Goal: Task Accomplishment & Management: Use online tool/utility

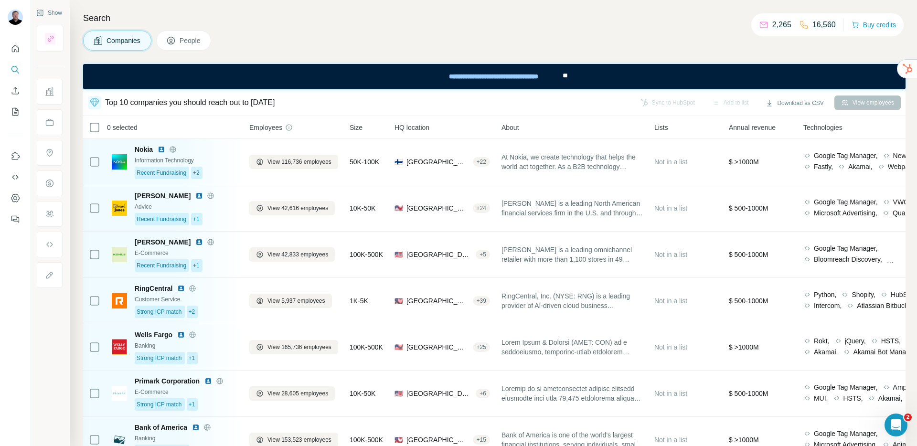
click at [71, 95] on div "Search Companies People Top 10 companies you should reach out to today Sync to …" at bounding box center [493, 223] width 847 height 446
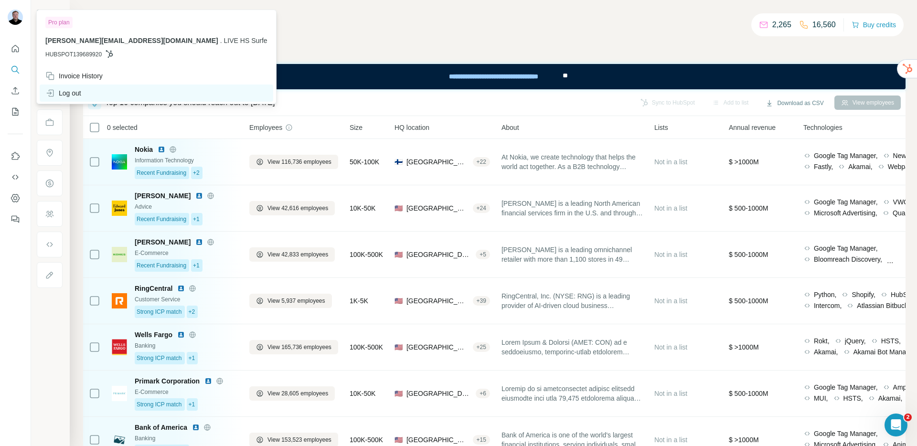
click at [71, 86] on div "Log out" at bounding box center [156, 93] width 233 height 17
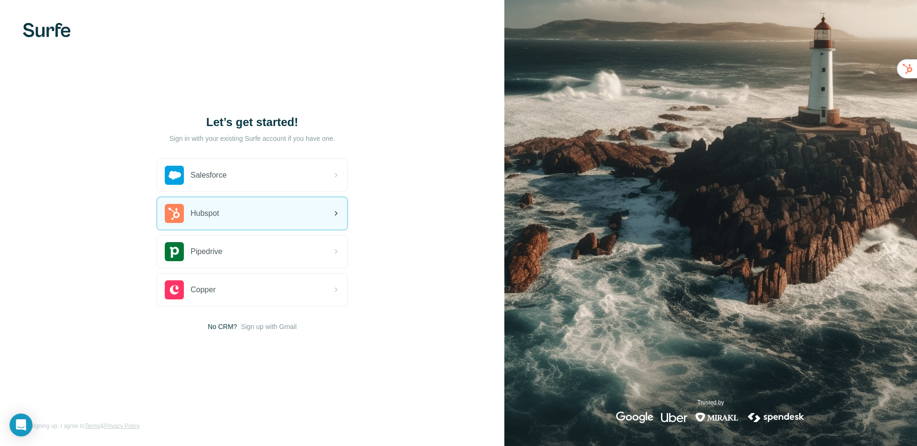
click at [229, 219] on div "Hubspot" at bounding box center [252, 213] width 190 height 32
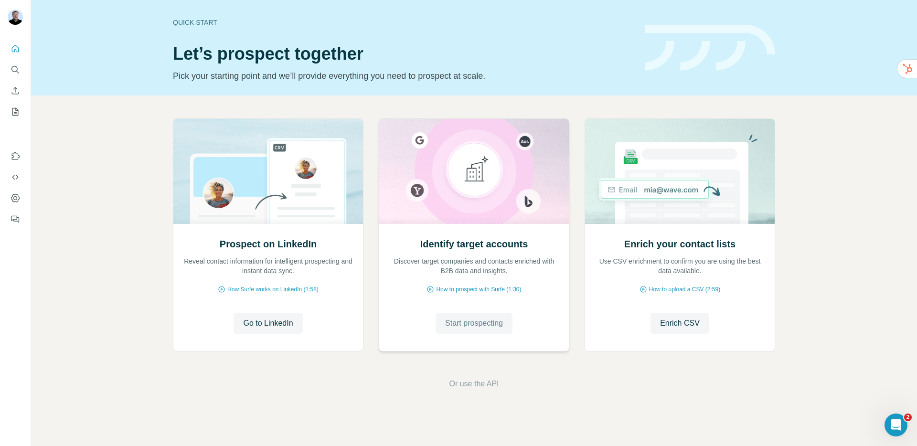
click at [467, 317] on span "Start prospecting" at bounding box center [474, 322] width 58 height 11
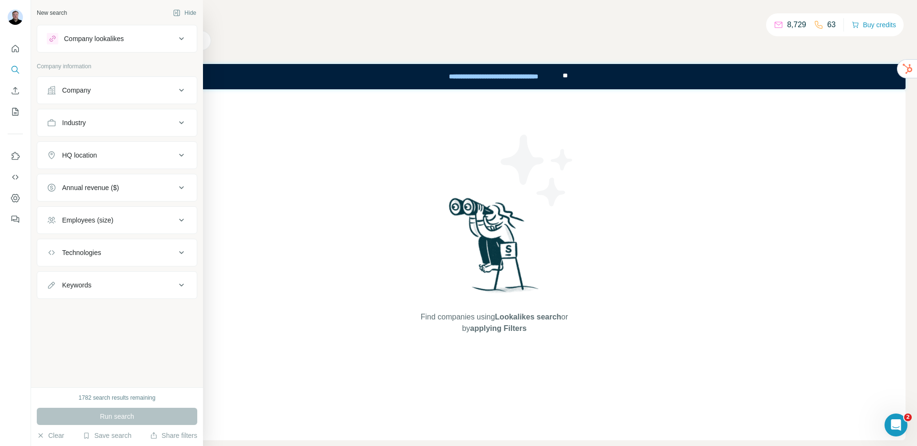
click at [123, 39] on div "Company lookalikes" at bounding box center [94, 39] width 60 height 10
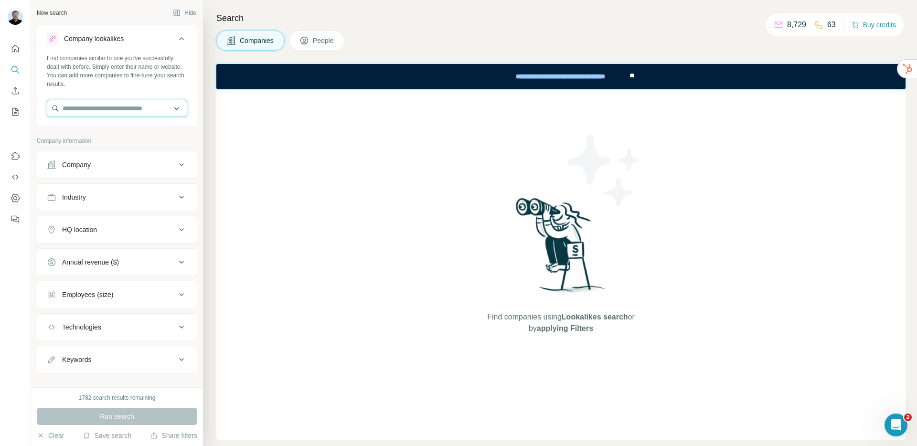
click at [109, 110] on input "text" at bounding box center [117, 108] width 140 height 17
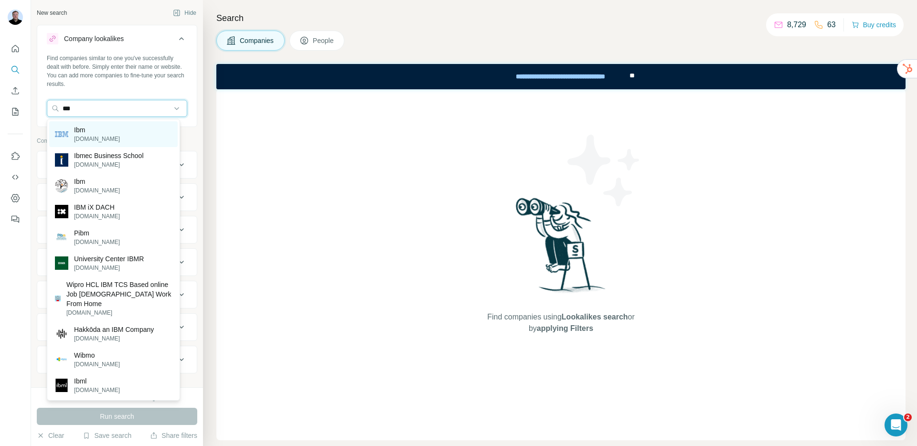
type input "***"
click at [101, 133] on div "Ibm ibm.com" at bounding box center [113, 134] width 128 height 26
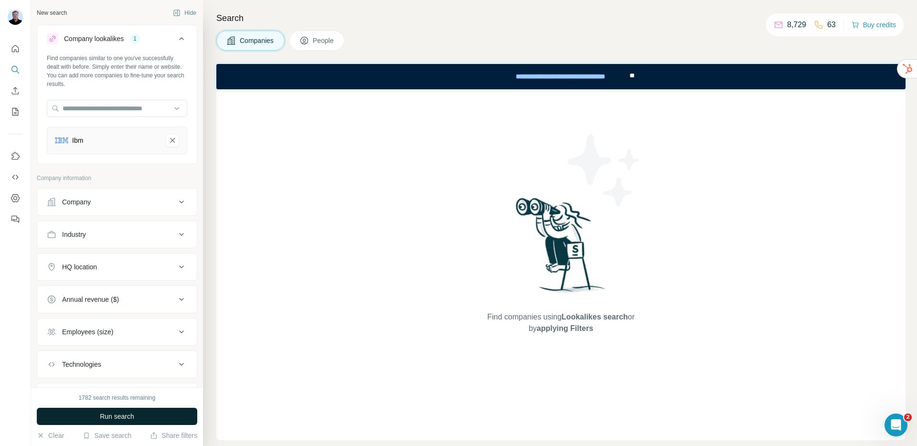
click at [110, 420] on span "Run search" at bounding box center [117, 417] width 34 height 10
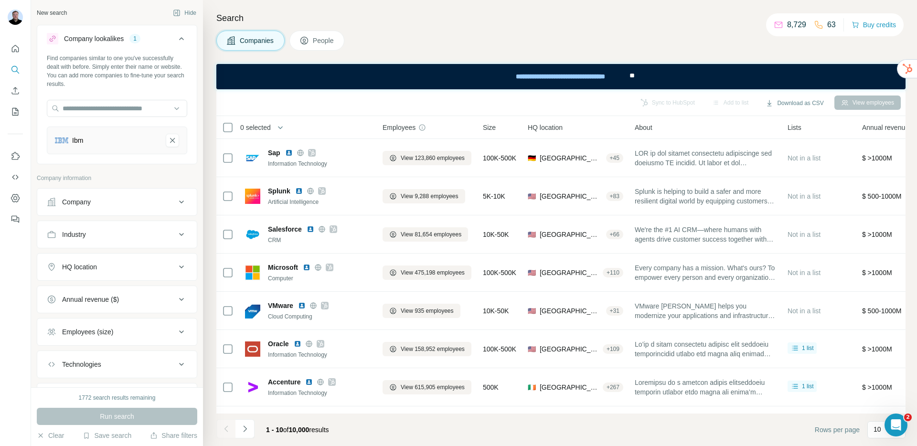
click at [320, 46] on button "People" at bounding box center [316, 41] width 55 height 20
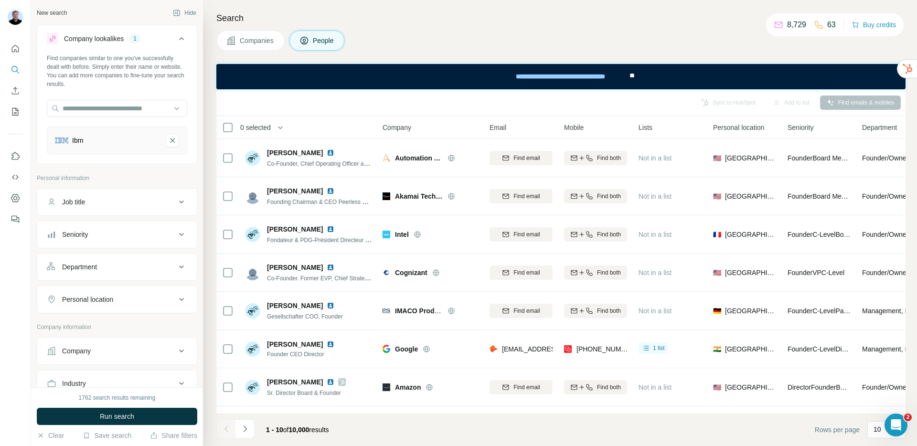
click at [109, 261] on button "Department" at bounding box center [116, 266] width 159 height 23
click at [118, 293] on input at bounding box center [112, 289] width 118 height 11
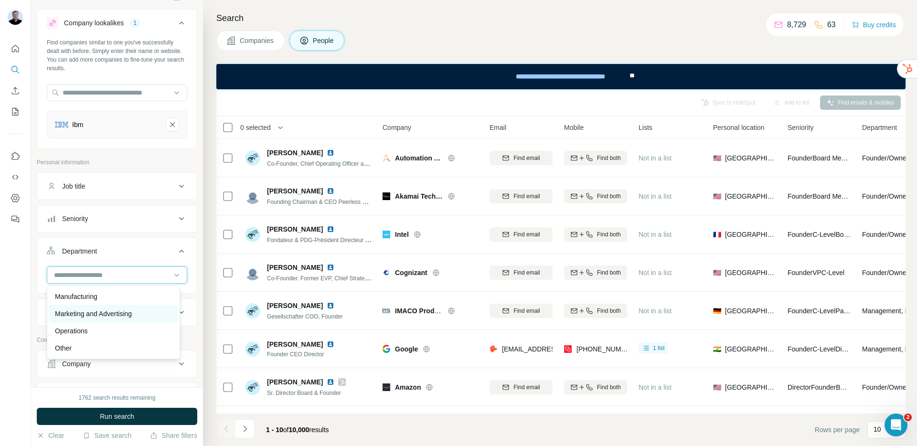
scroll to position [207, 0]
click at [91, 298] on p "Manufacturing" at bounding box center [76, 296] width 42 height 10
click at [168, 127] on icon "Ibm-remove-button" at bounding box center [172, 125] width 9 height 10
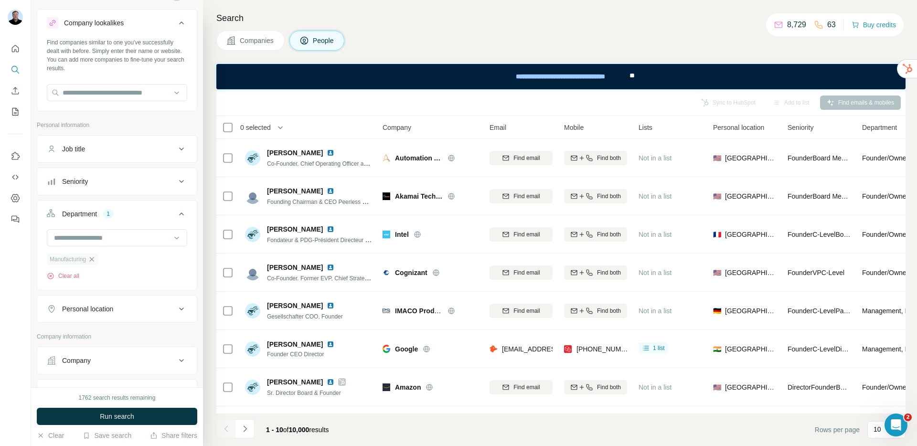
click at [95, 256] on icon "button" at bounding box center [92, 259] width 8 height 8
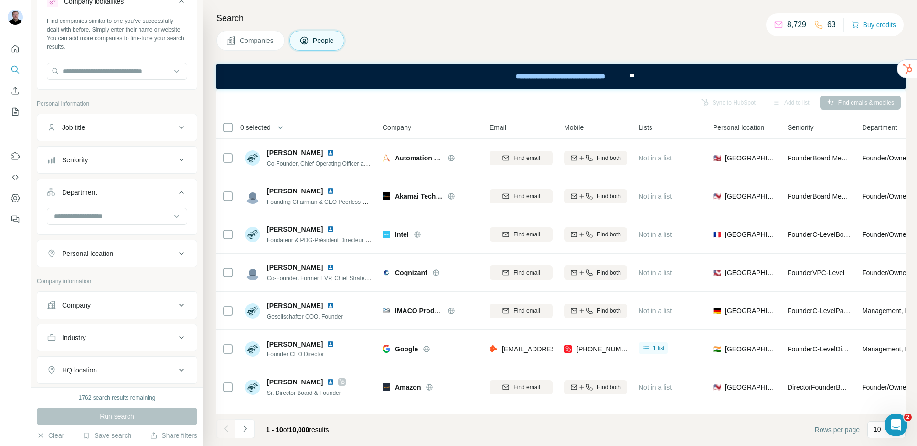
scroll to position [51, 0]
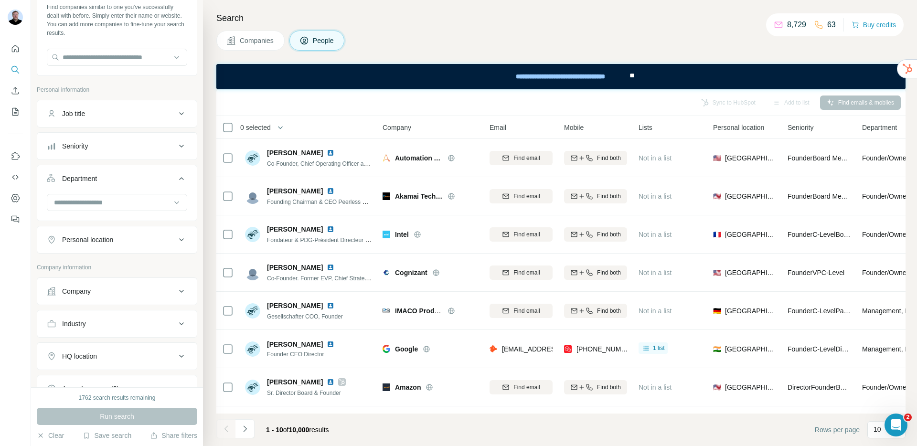
click at [94, 288] on div "Company" at bounding box center [111, 291] width 129 height 10
click at [133, 333] on input "text" at bounding box center [117, 333] width 140 height 17
click at [86, 332] on input "********" at bounding box center [117, 333] width 140 height 17
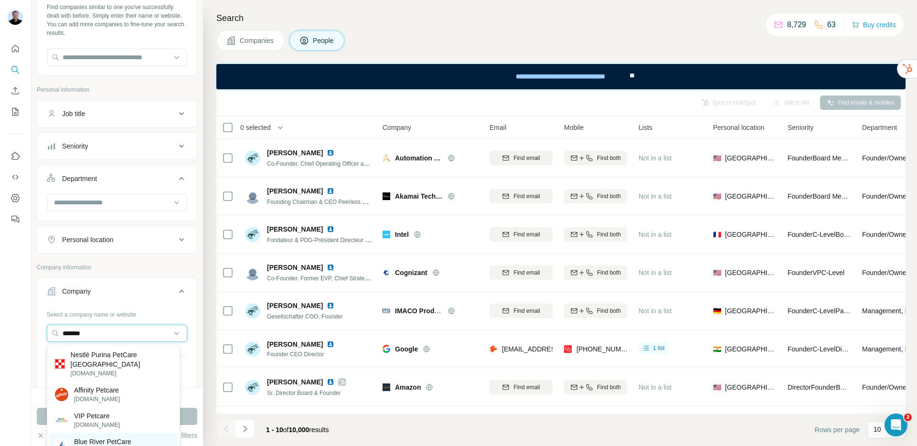
type input "*******"
click at [116, 445] on p "blueriverpetcare.com" at bounding box center [102, 450] width 57 height 9
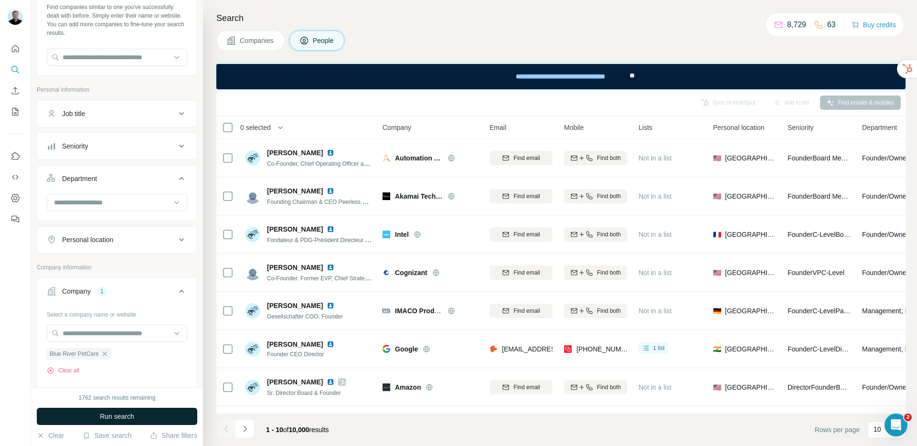
click at [123, 412] on span "Run search" at bounding box center [117, 417] width 34 height 10
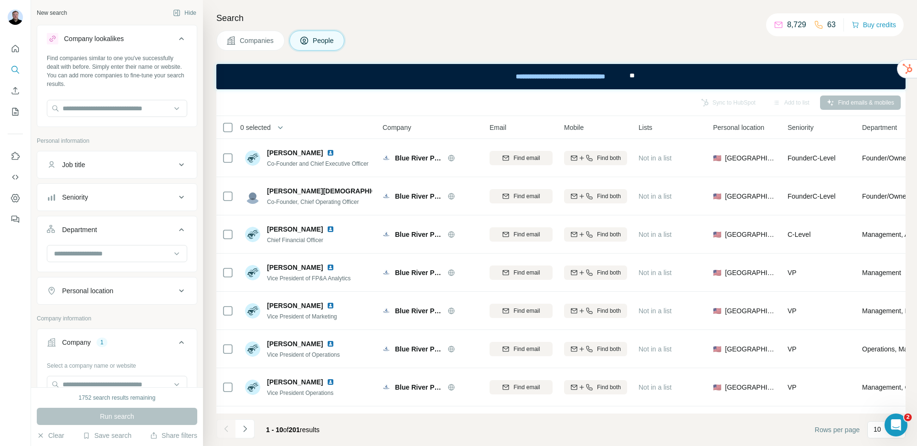
click at [106, 196] on div "Seniority" at bounding box center [111, 197] width 129 height 10
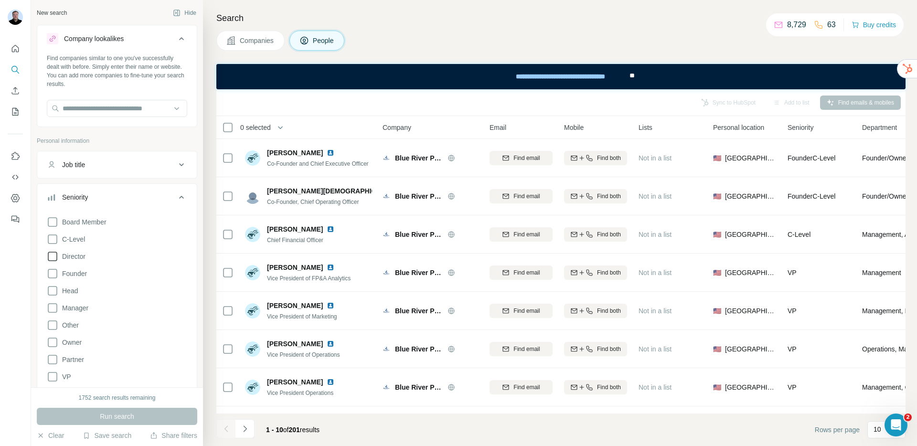
click at [53, 259] on icon at bounding box center [52, 256] width 11 height 11
click at [50, 378] on icon at bounding box center [52, 376] width 11 height 11
click at [82, 418] on button "Run search" at bounding box center [117, 416] width 160 height 17
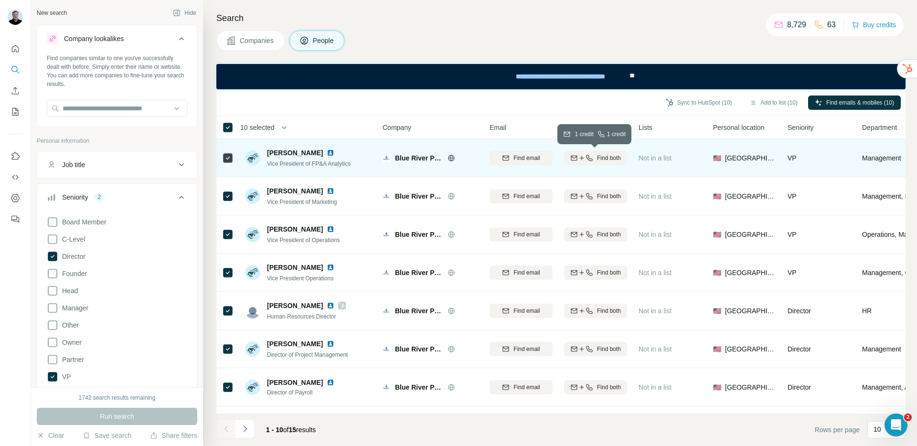
click at [597, 160] on span "Find both" at bounding box center [609, 158] width 24 height 9
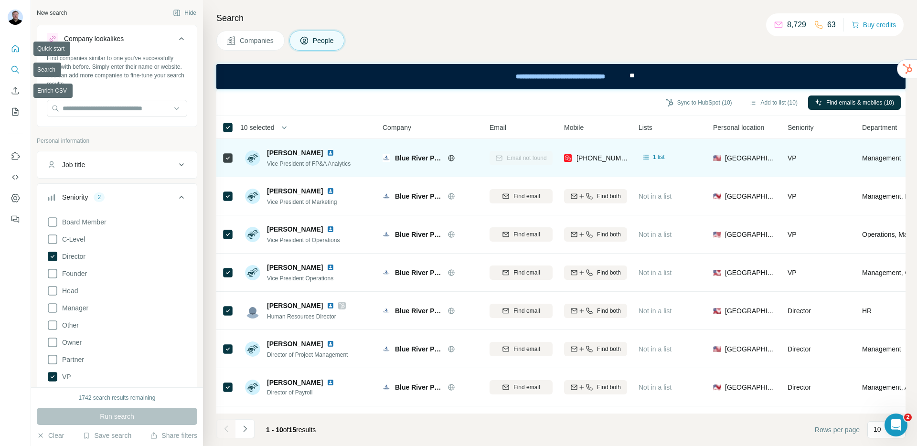
click at [15, 46] on icon "Quick start" at bounding box center [16, 49] width 10 height 10
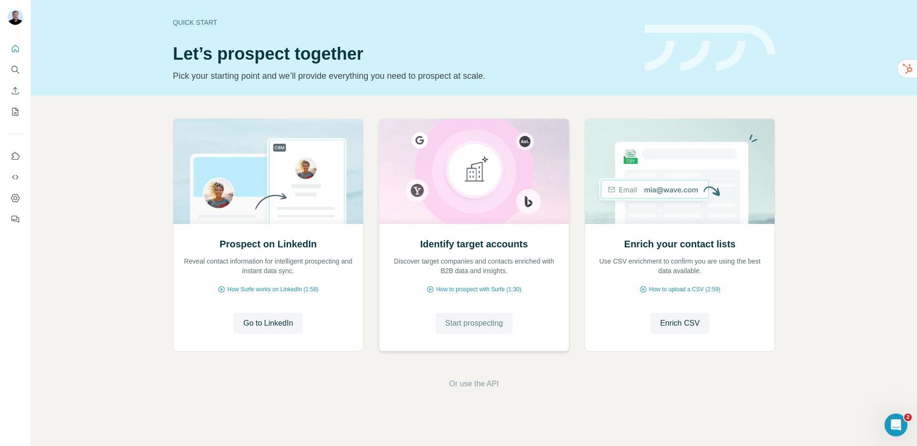
click at [474, 325] on span "Start prospecting" at bounding box center [474, 322] width 58 height 11
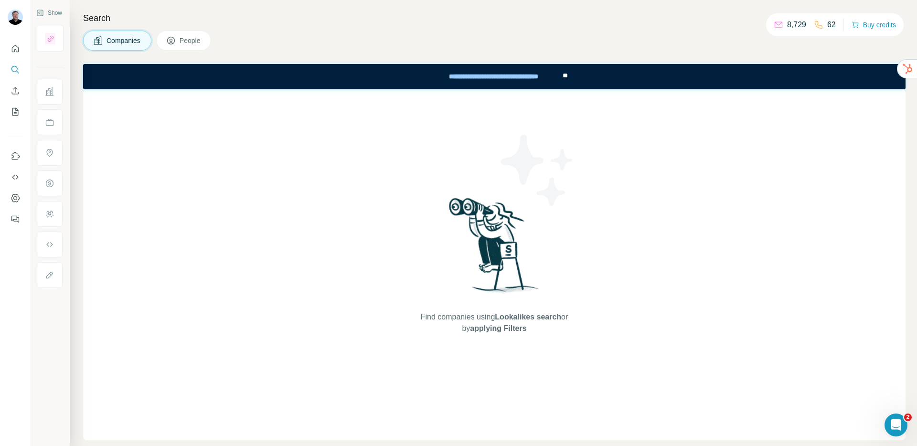
click at [186, 39] on span "People" at bounding box center [191, 41] width 22 height 10
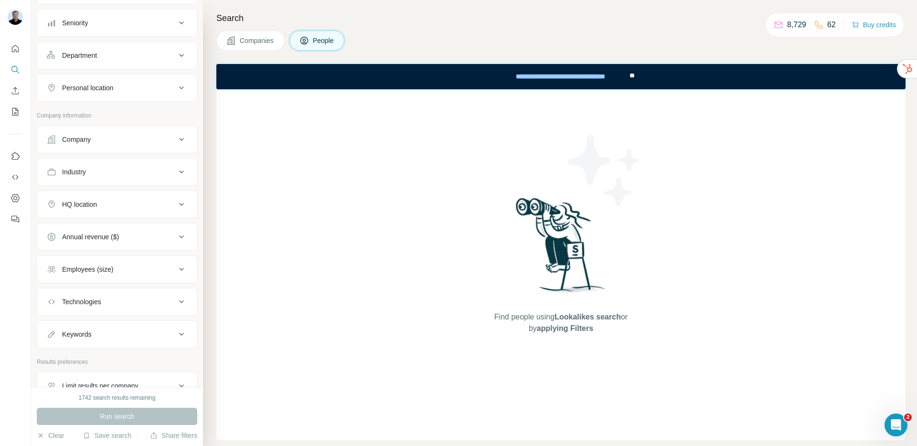
scroll to position [95, 0]
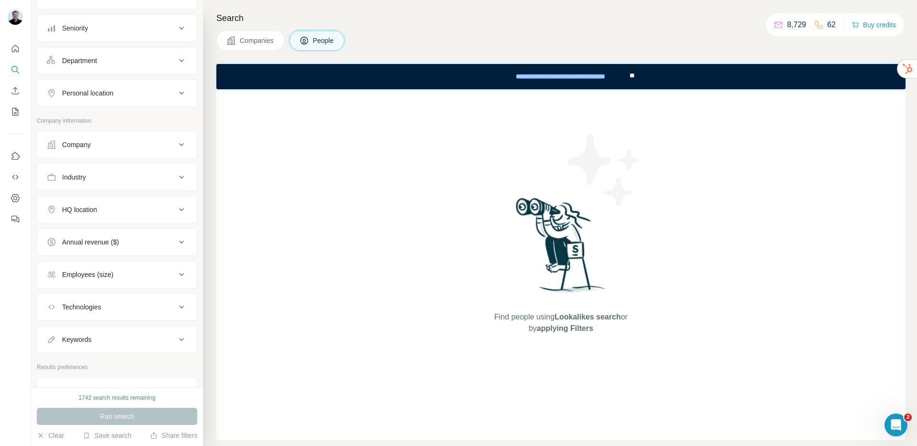
click at [107, 170] on button "Industry" at bounding box center [116, 177] width 159 height 23
click at [112, 204] on input at bounding box center [112, 201] width 118 height 11
type input "*********"
click at [93, 200] on input "*********" at bounding box center [112, 201] width 118 height 11
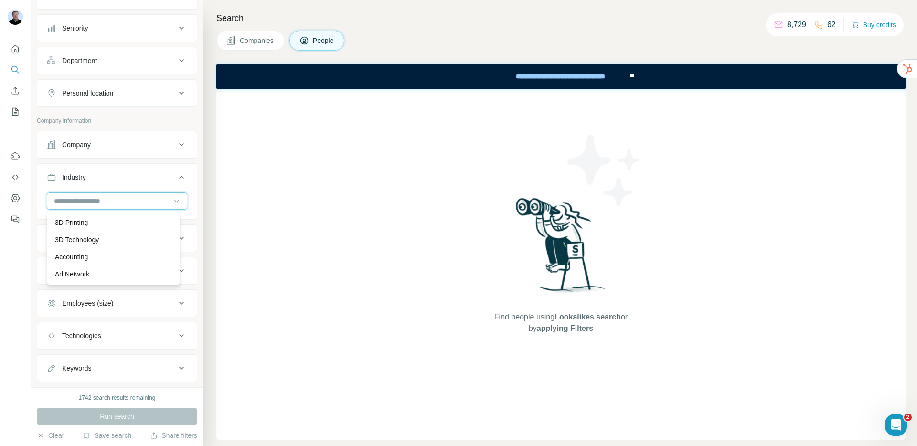
click at [110, 203] on input at bounding box center [112, 201] width 118 height 11
type input "*****"
click at [69, 198] on input "*****" at bounding box center [112, 201] width 118 height 11
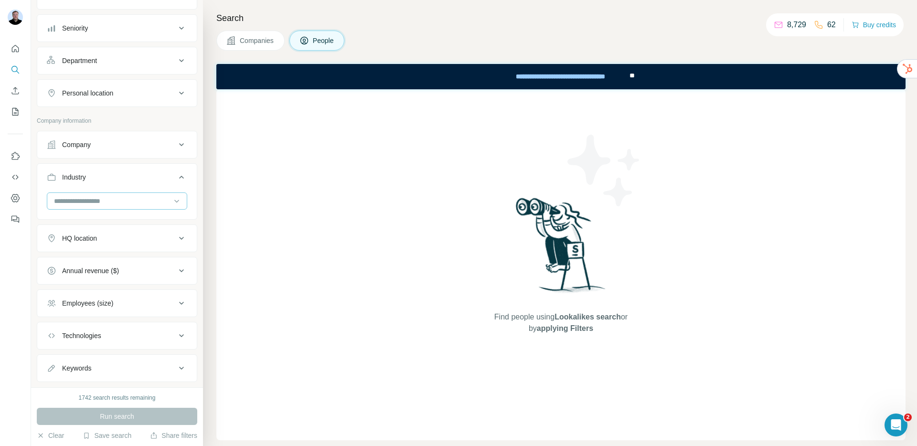
click at [69, 198] on input at bounding box center [112, 201] width 118 height 11
click at [351, 188] on div "Find people using Lookalikes search or by applying Filters" at bounding box center [560, 264] width 689 height 351
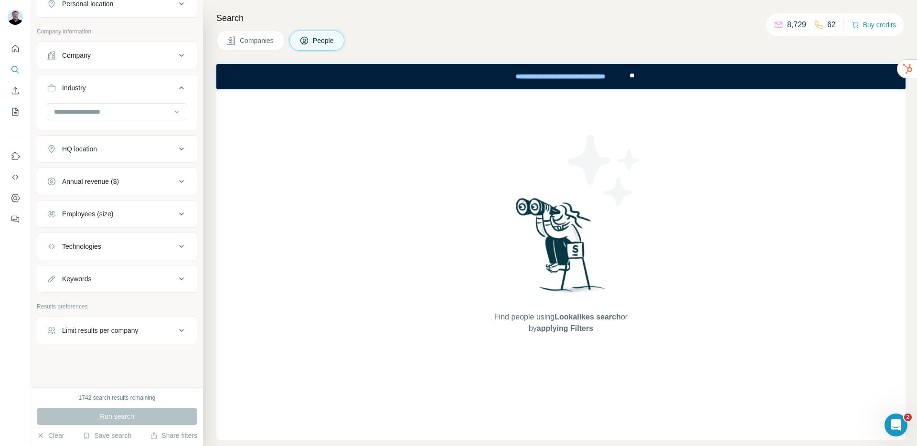
scroll to position [185, 0]
click at [116, 275] on div "Keywords" at bounding box center [111, 278] width 129 height 10
click at [94, 304] on input "text" at bounding box center [107, 301] width 121 height 17
type input "**********"
click at [172, 306] on button "button" at bounding box center [179, 301] width 15 height 17
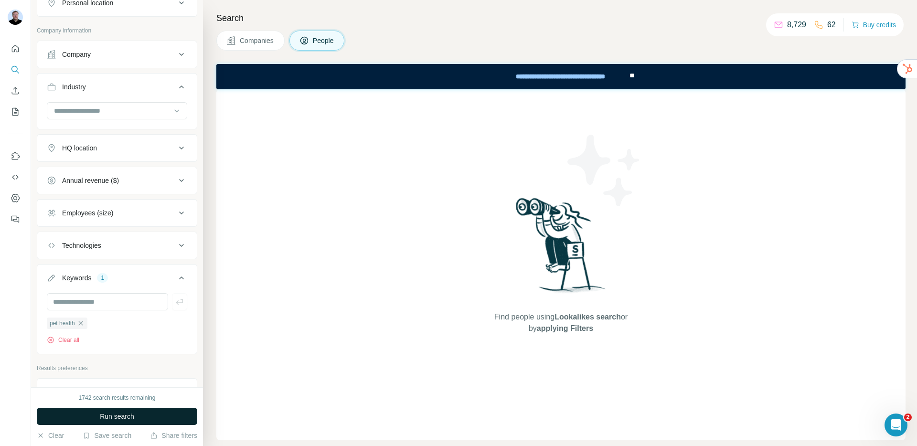
click at [144, 412] on button "Run search" at bounding box center [117, 416] width 160 height 17
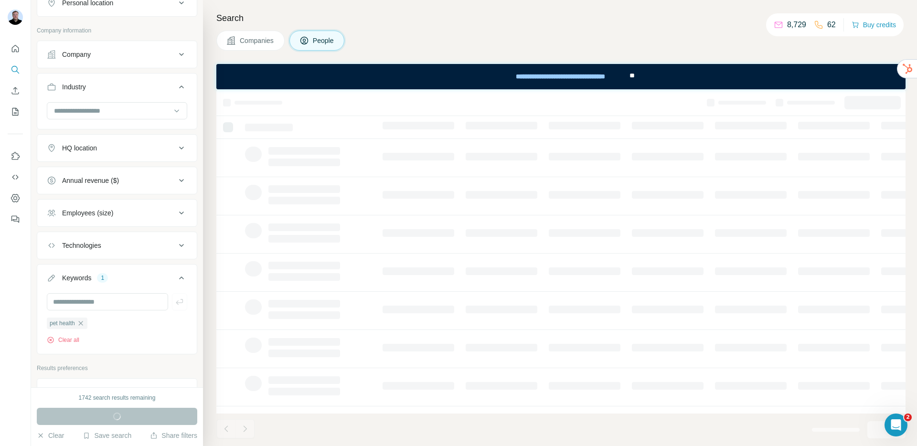
click at [262, 41] on span "Companies" at bounding box center [257, 41] width 35 height 10
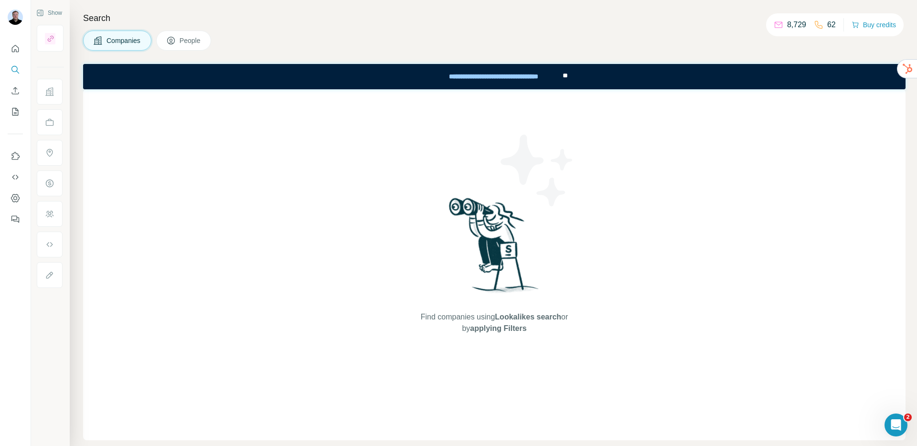
click at [122, 42] on span "Companies" at bounding box center [123, 41] width 35 height 10
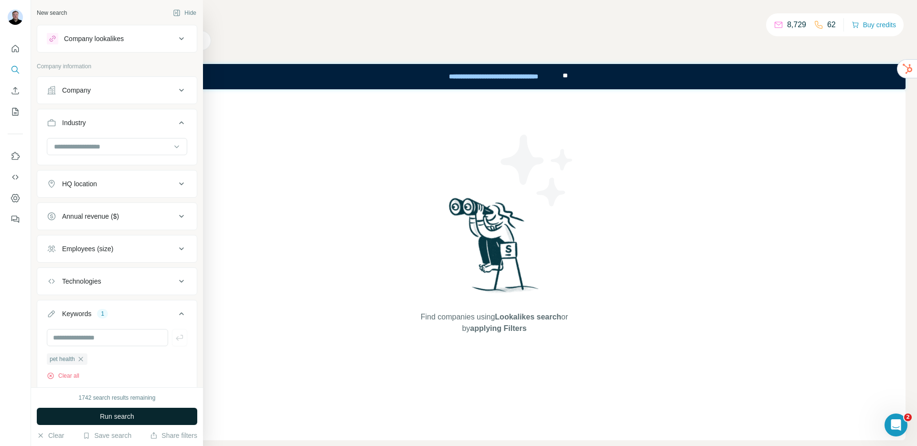
click at [106, 419] on span "Run search" at bounding box center [117, 417] width 34 height 10
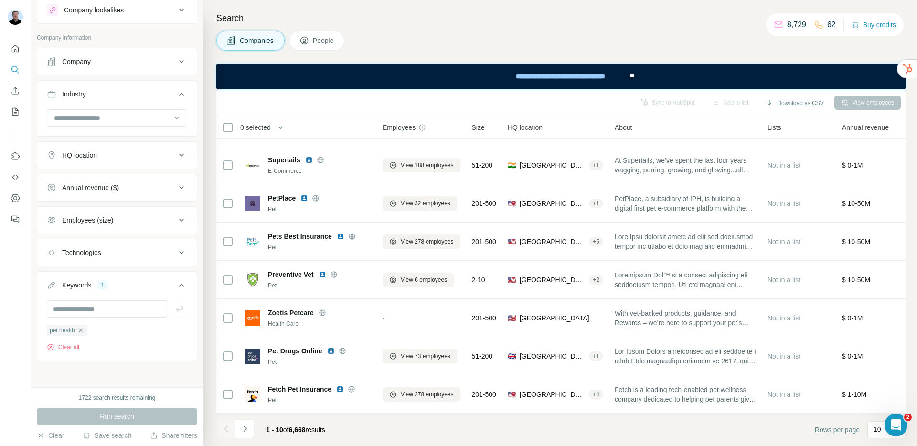
scroll to position [30, 0]
click at [110, 116] on input at bounding box center [112, 117] width 118 height 11
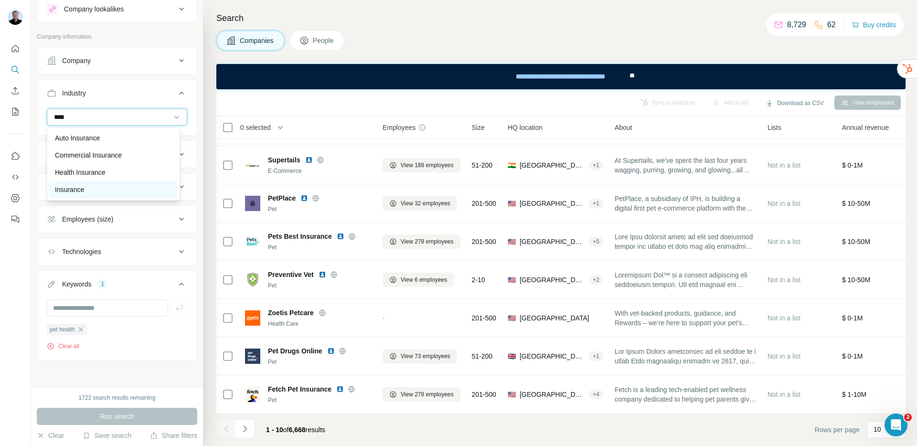
type input "****"
click at [85, 194] on div "Insurance" at bounding box center [113, 189] width 128 height 17
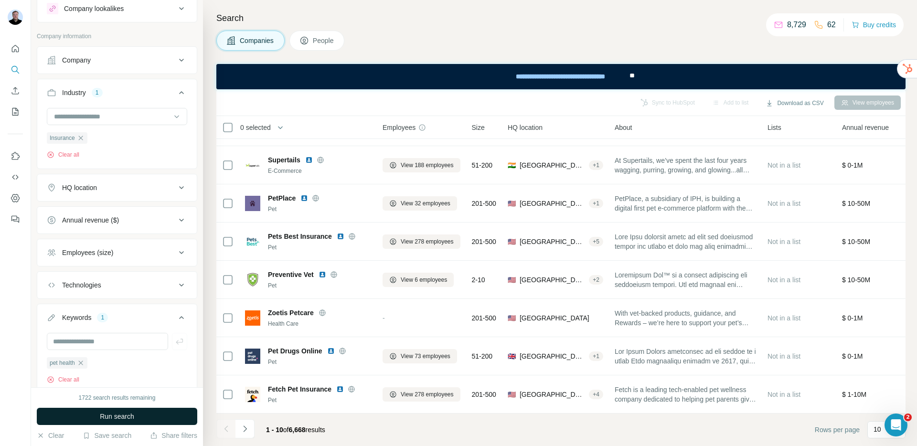
click at [125, 414] on span "Run search" at bounding box center [117, 417] width 34 height 10
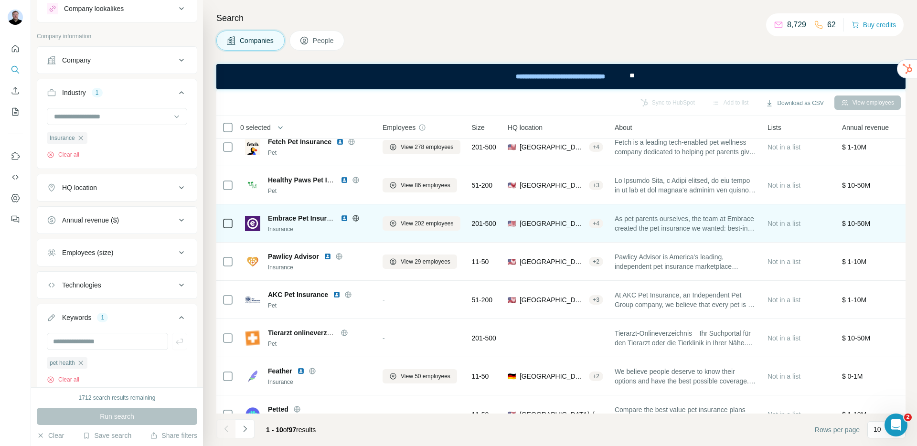
scroll to position [51, 0]
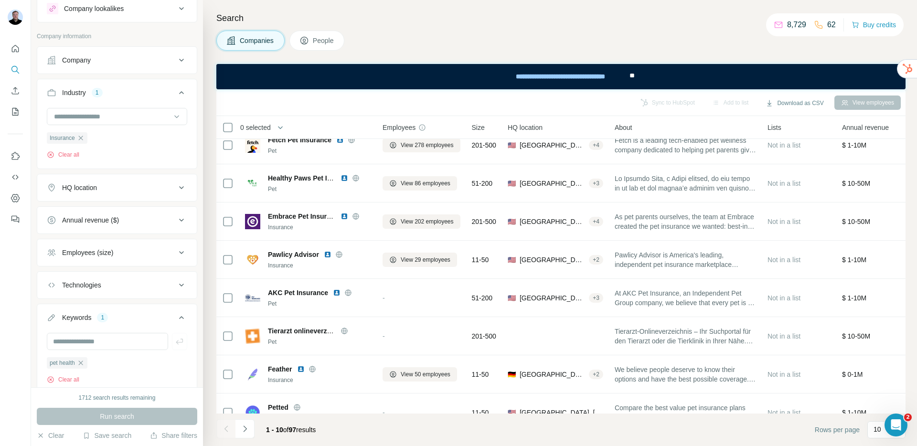
click at [319, 44] on span "People" at bounding box center [324, 41] width 22 height 10
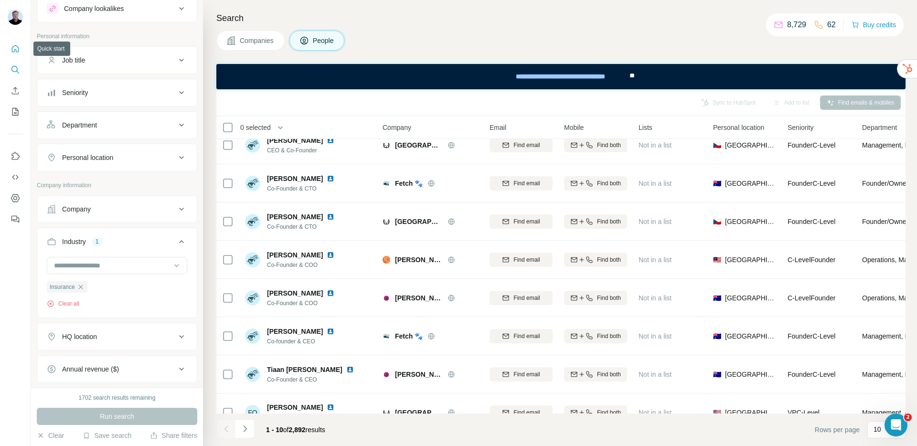
click at [8, 46] on button "Quick start" at bounding box center [15, 48] width 15 height 17
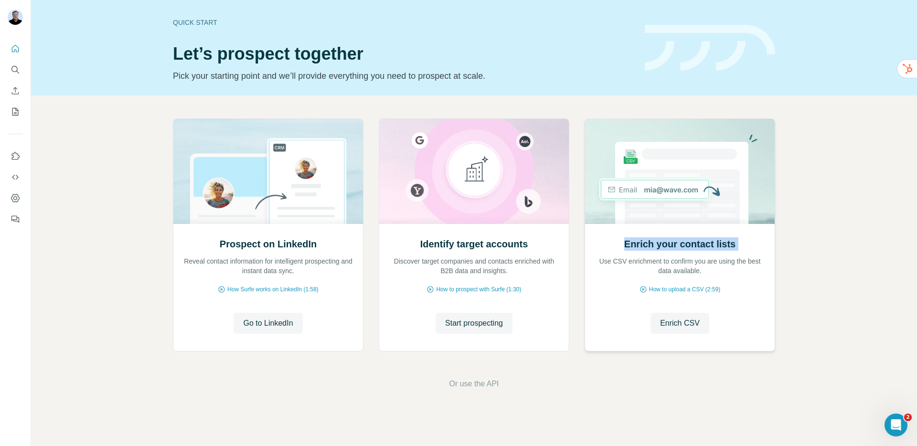
drag, startPoint x: 623, startPoint y: 242, endPoint x: 737, endPoint y: 253, distance: 114.6
click at [737, 253] on div "Enrich your contact lists Use CSV enrichment to confirm you are using the best …" at bounding box center [679, 256] width 170 height 38
click at [683, 327] on span "Enrich CSV" at bounding box center [680, 322] width 40 height 11
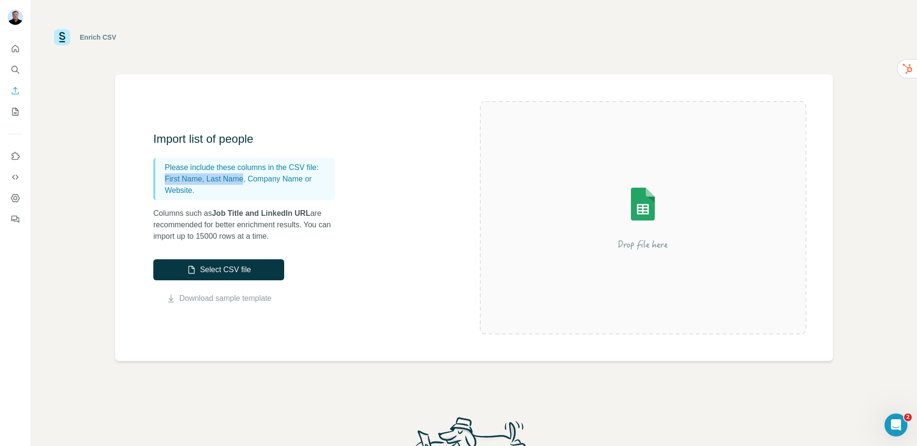
drag, startPoint x: 167, startPoint y: 181, endPoint x: 247, endPoint y: 181, distance: 80.7
click at [247, 181] on p "First Name, Last Name, Company Name or Website." at bounding box center [248, 184] width 166 height 23
drag, startPoint x: 249, startPoint y: 179, endPoint x: 308, endPoint y: 190, distance: 60.2
click at [308, 190] on p "First Name, Last Name, Company Name or Website." at bounding box center [248, 184] width 166 height 23
drag, startPoint x: 207, startPoint y: 237, endPoint x: 230, endPoint y: 237, distance: 23.4
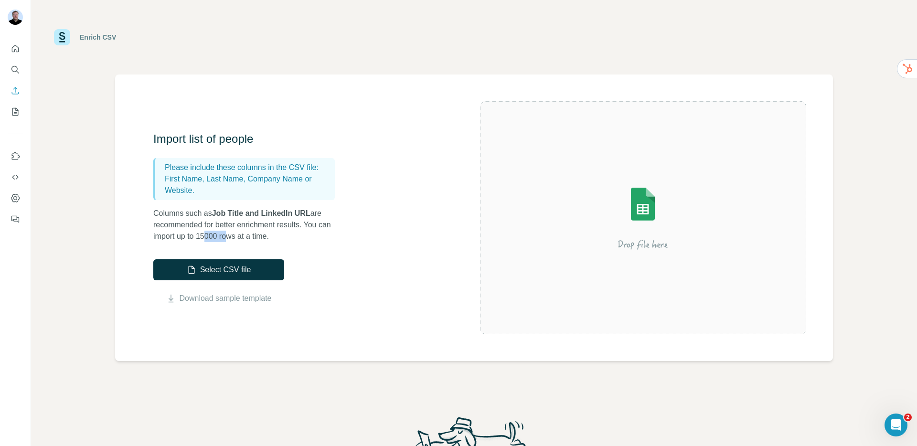
click at [230, 237] on p "Columns such as Job Title and LinkedIn URL are recommended for better enrichmen…" at bounding box center [248, 225] width 191 height 34
click at [281, 238] on p "Columns such as Job Title and LinkedIn URL are recommended for better enrichmen…" at bounding box center [248, 225] width 191 height 34
click at [21, 48] on button "Quick start" at bounding box center [15, 48] width 15 height 17
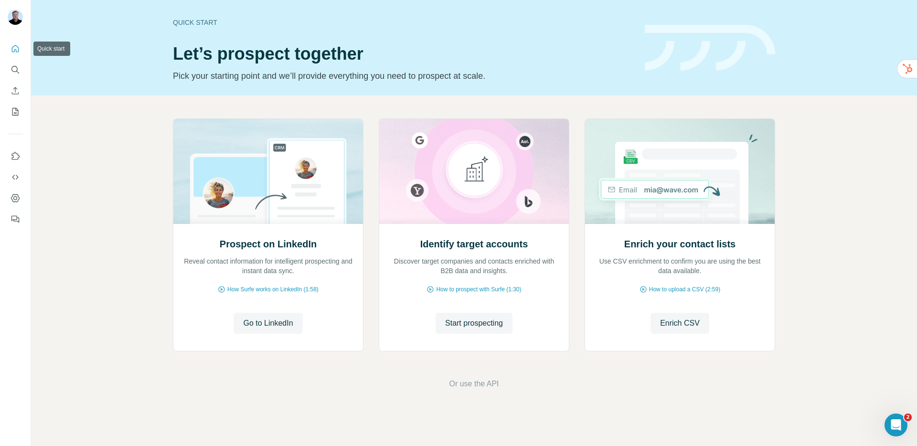
click at [19, 49] on icon "Quick start" at bounding box center [16, 49] width 10 height 10
click at [464, 323] on span "Start prospecting" at bounding box center [474, 322] width 58 height 11
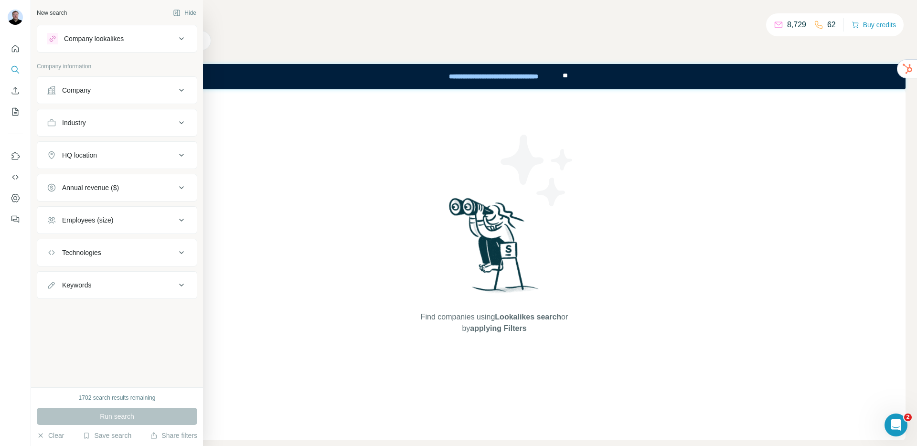
click at [94, 96] on button "Company" at bounding box center [116, 90] width 159 height 23
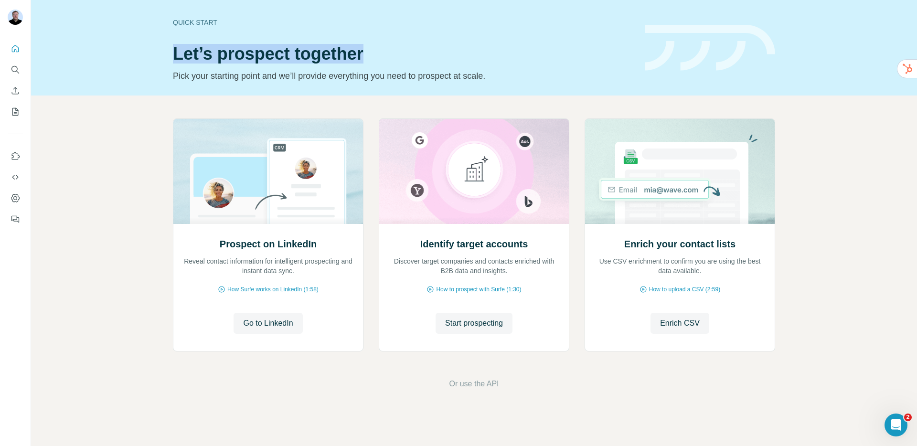
drag, startPoint x: 175, startPoint y: 57, endPoint x: 373, endPoint y: 59, distance: 197.7
click at [373, 59] on h1 "Let’s prospect together" at bounding box center [403, 53] width 460 height 19
click at [644, 245] on h2 "Enrich your contact lists" at bounding box center [679, 243] width 111 height 13
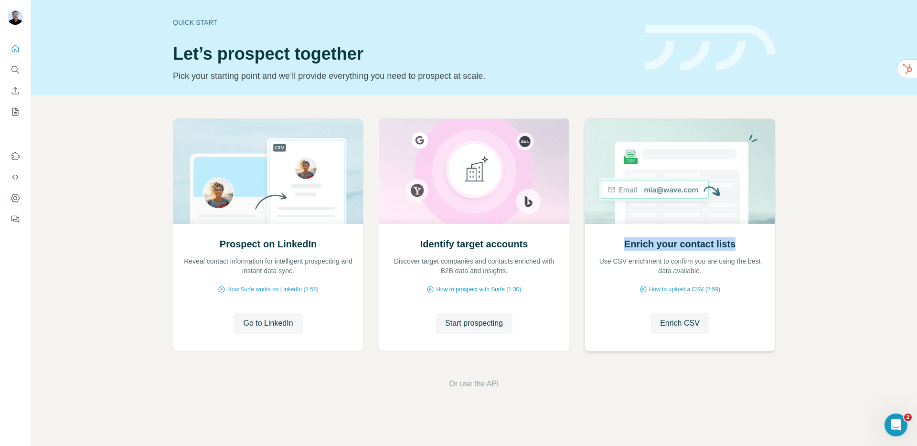
drag, startPoint x: 622, startPoint y: 244, endPoint x: 735, endPoint y: 244, distance: 112.7
click at [735, 244] on div "Enrich your contact lists Use CSV enrichment to confirm you are using the best …" at bounding box center [679, 256] width 170 height 38
click at [649, 248] on h2 "Enrich your contact lists" at bounding box center [679, 243] width 111 height 13
drag, startPoint x: 627, startPoint y: 244, endPoint x: 739, endPoint y: 248, distance: 111.3
click at [739, 248] on div "Enrich your contact lists Use CSV enrichment to confirm you are using the best …" at bounding box center [679, 256] width 170 height 38
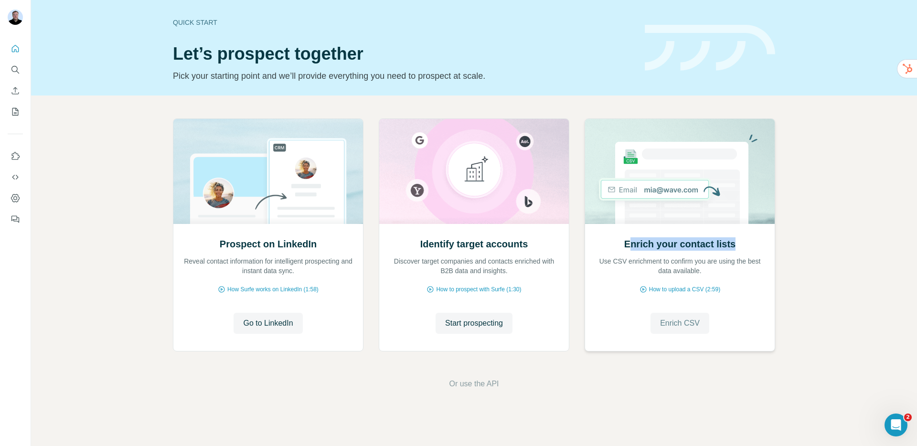
click at [684, 327] on span "Enrich CSV" at bounding box center [680, 322] width 40 height 11
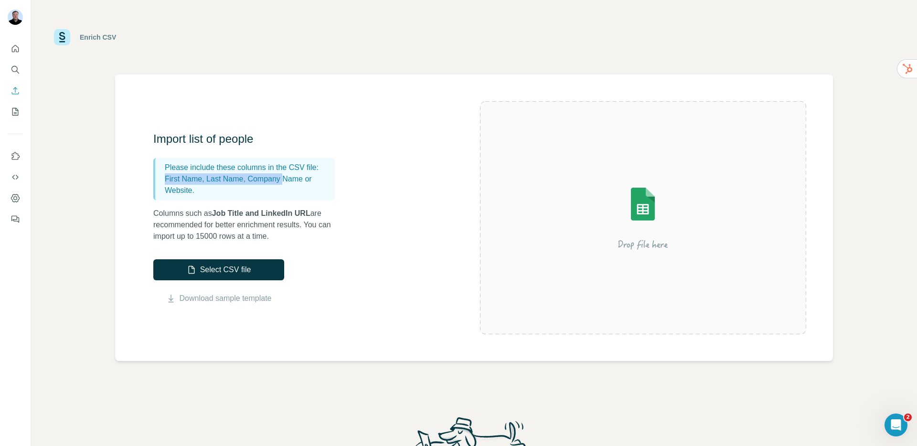
drag, startPoint x: 165, startPoint y: 181, endPoint x: 290, endPoint y: 183, distance: 125.1
click at [290, 183] on p "First Name, Last Name, Company Name or Website." at bounding box center [248, 184] width 166 height 23
click at [218, 266] on button "Select CSV file" at bounding box center [218, 269] width 131 height 21
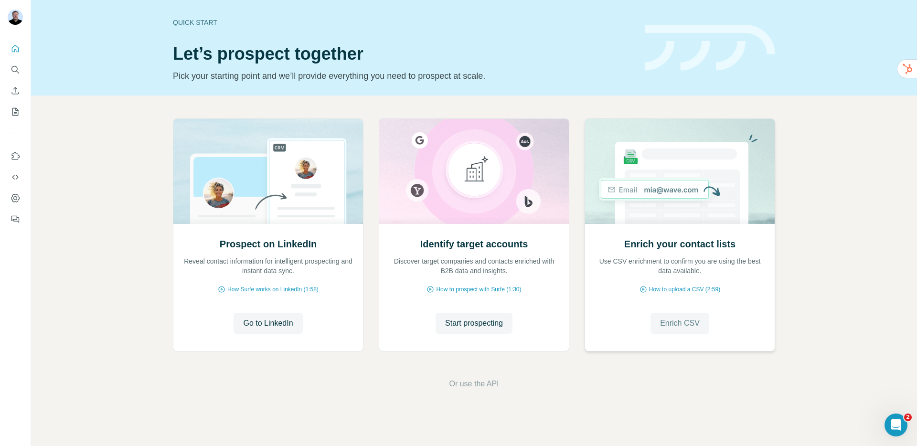
click at [663, 322] on span "Enrich CSV" at bounding box center [680, 322] width 40 height 11
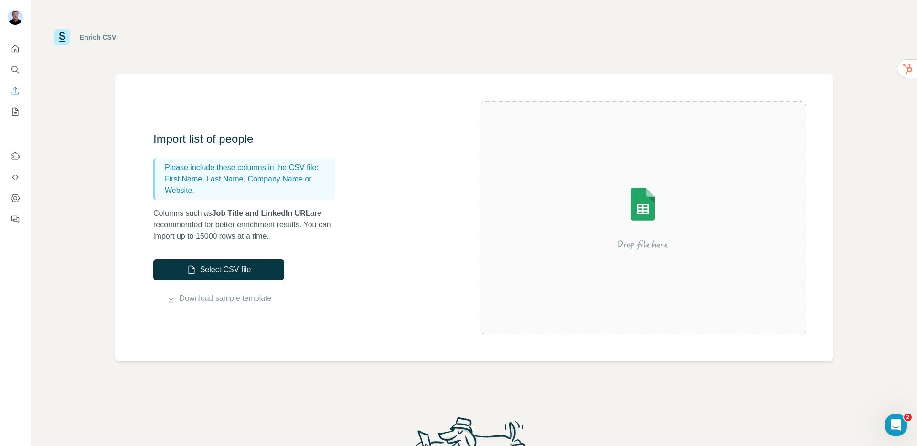
drag, startPoint x: 154, startPoint y: 213, endPoint x: 317, endPoint y: 214, distance: 162.3
click at [317, 214] on p "Columns such as Job Title and LinkedIn URL are recommended for better enrichmen…" at bounding box center [248, 225] width 191 height 34
click at [190, 296] on link "Download sample template" at bounding box center [226, 298] width 92 height 11
click at [213, 257] on div "Import list of people Please include these columns in the CSV file: First Name,…" at bounding box center [316, 217] width 327 height 173
click at [207, 275] on button "Select CSV file" at bounding box center [218, 269] width 131 height 21
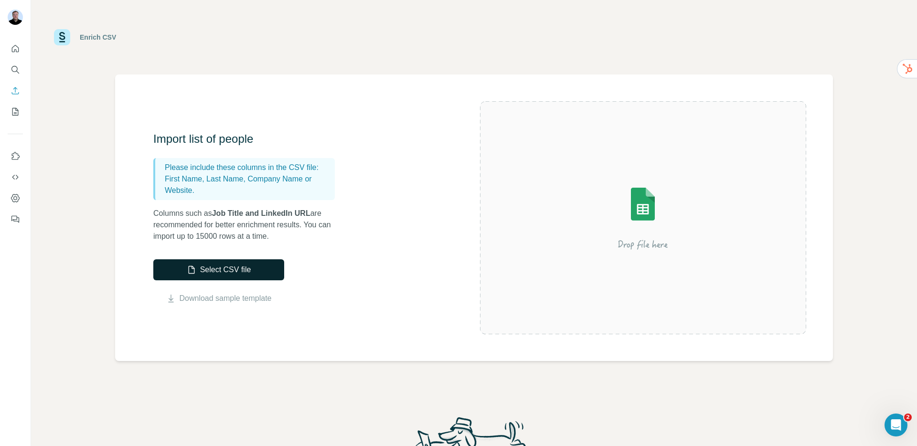
click at [225, 272] on button "Select CSV file" at bounding box center [218, 269] width 131 height 21
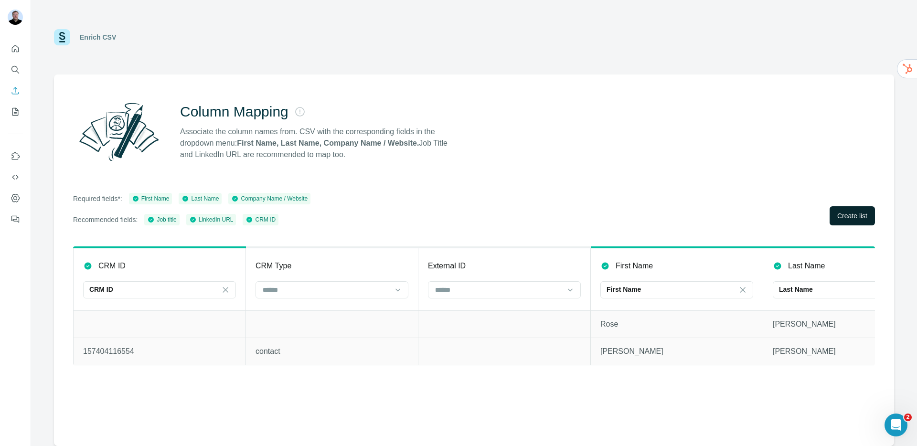
click at [845, 217] on span "Create list" at bounding box center [852, 216] width 30 height 10
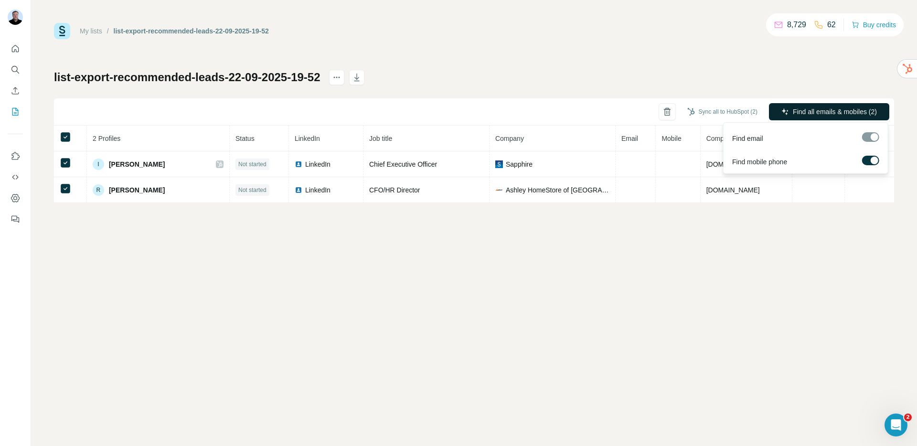
click at [825, 112] on span "Find all emails & mobiles (2)" at bounding box center [834, 112] width 84 height 10
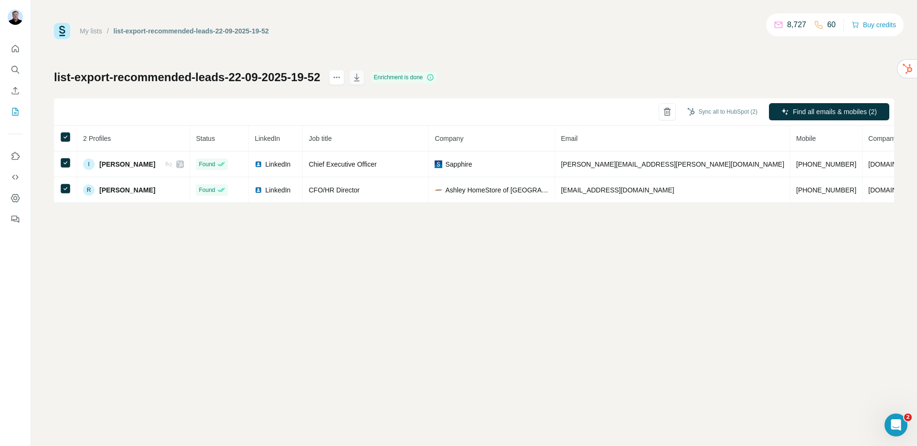
click at [359, 80] on icon "button" at bounding box center [356, 78] width 5 height 8
click at [19, 52] on icon "Quick start" at bounding box center [16, 49] width 10 height 10
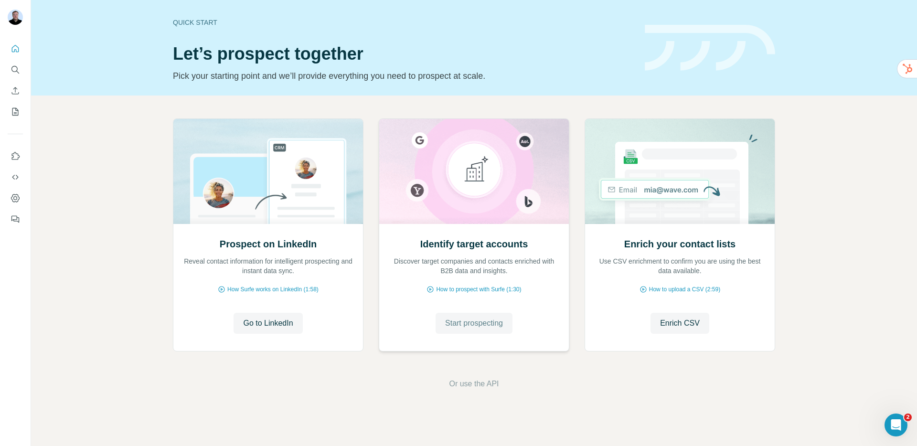
click at [464, 322] on span "Start prospecting" at bounding box center [474, 322] width 58 height 11
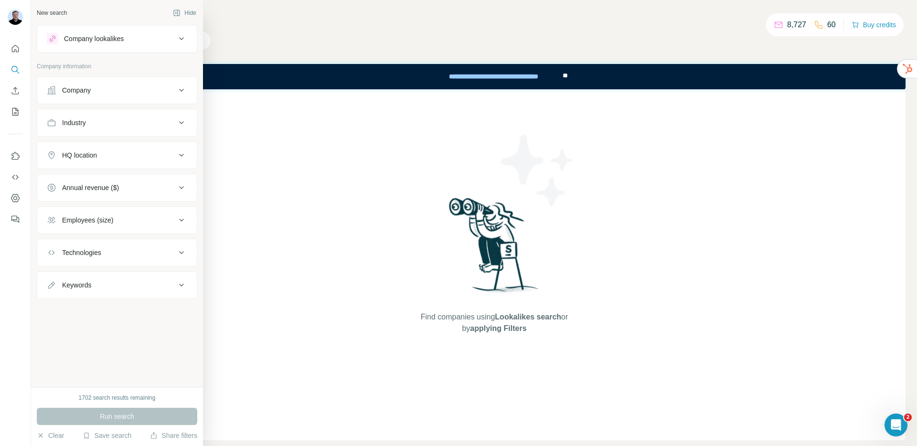
click at [76, 94] on div "Company" at bounding box center [76, 90] width 29 height 10
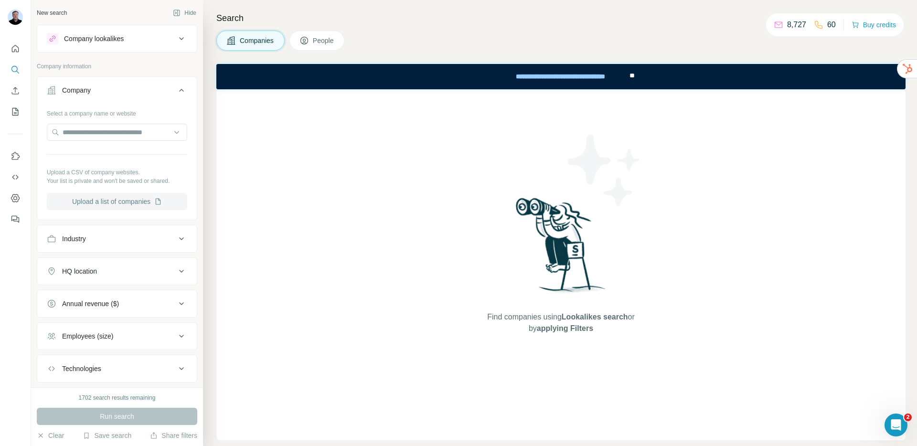
click at [83, 201] on button "Upload a list of companies" at bounding box center [117, 201] width 140 height 17
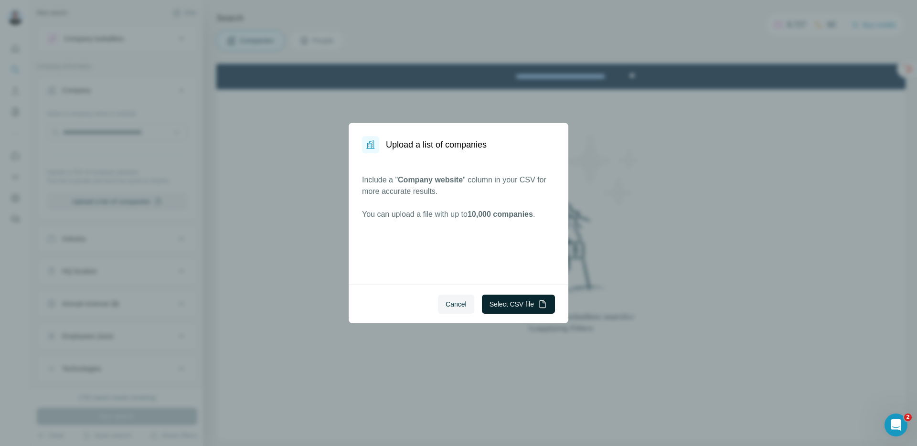
click at [499, 306] on button "Select CSV file" at bounding box center [518, 304] width 73 height 19
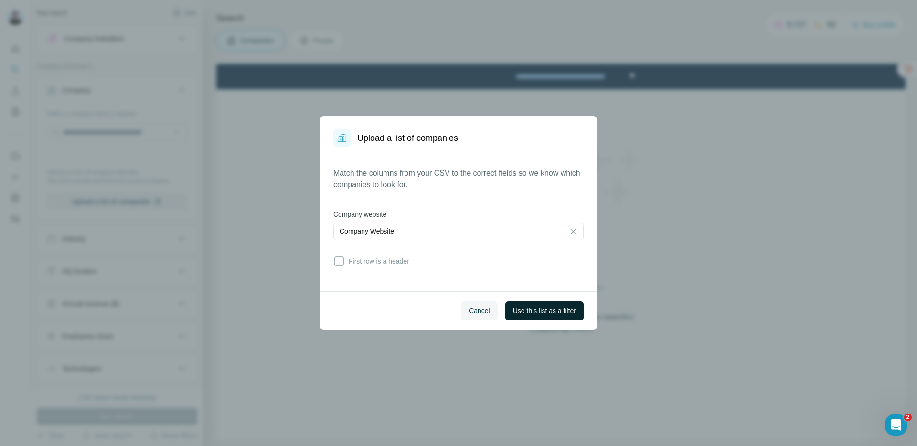
click at [527, 314] on span "Use this list as a filter" at bounding box center [544, 311] width 63 height 10
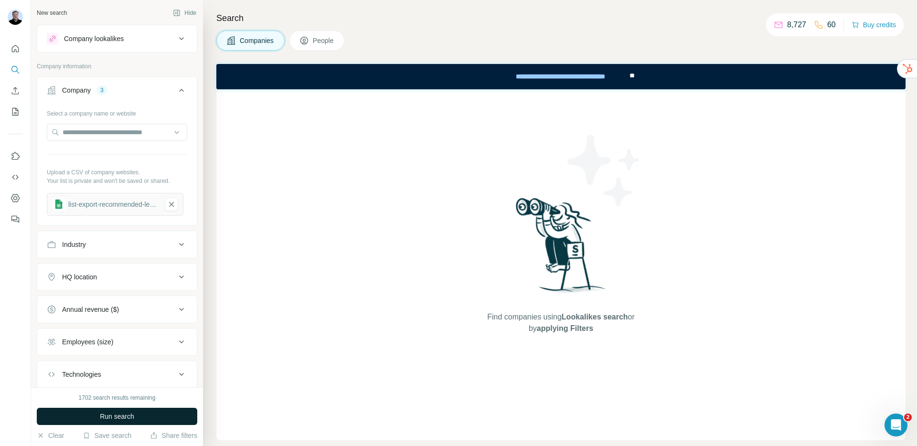
click at [130, 419] on span "Run search" at bounding box center [117, 417] width 34 height 10
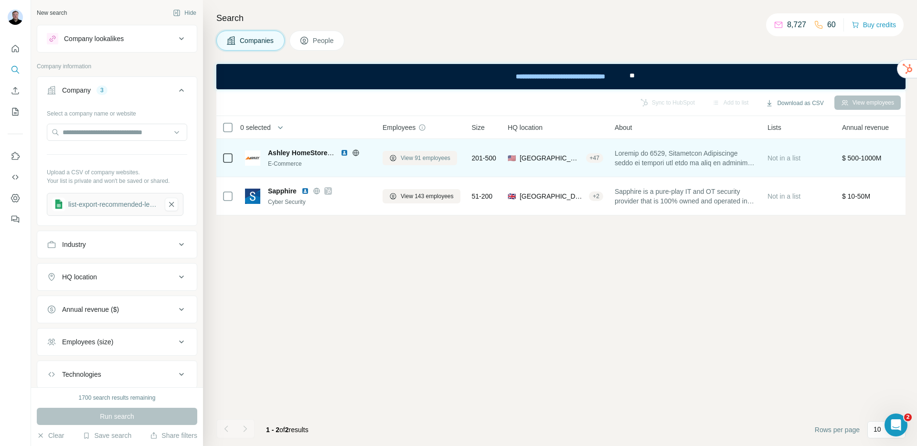
click at [421, 159] on span "View 91 employees" at bounding box center [426, 158] width 50 height 9
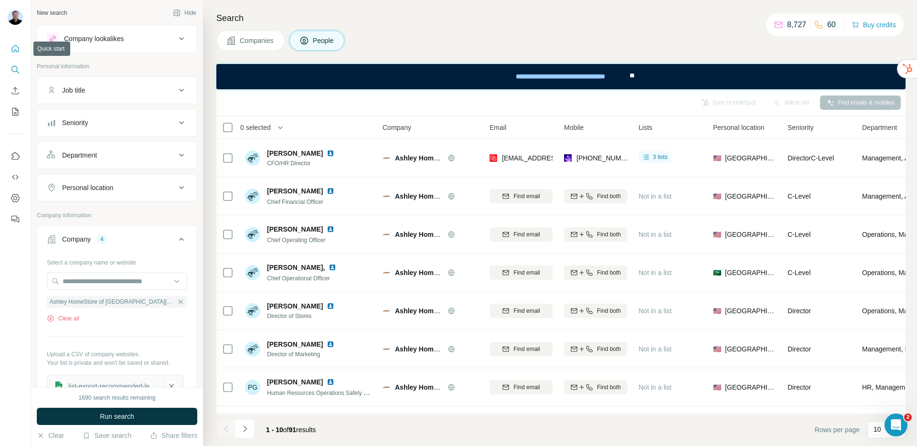
click at [16, 51] on icon "Quick start" at bounding box center [15, 48] width 7 height 7
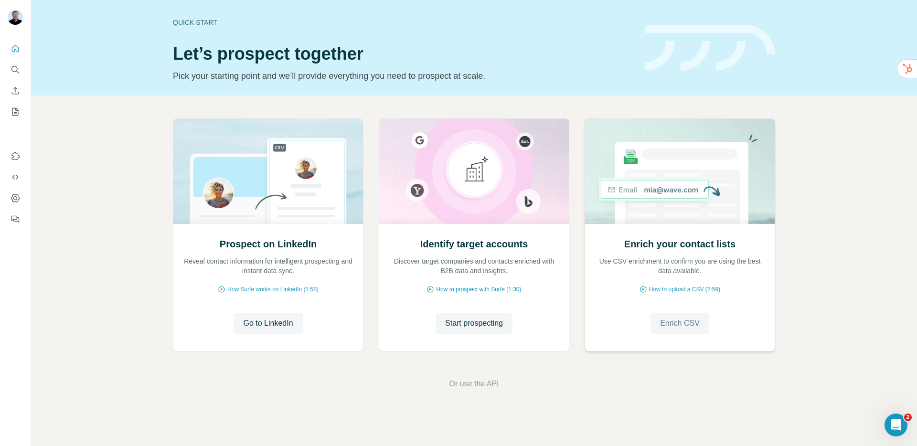
click at [664, 325] on span "Enrich CSV" at bounding box center [680, 322] width 40 height 11
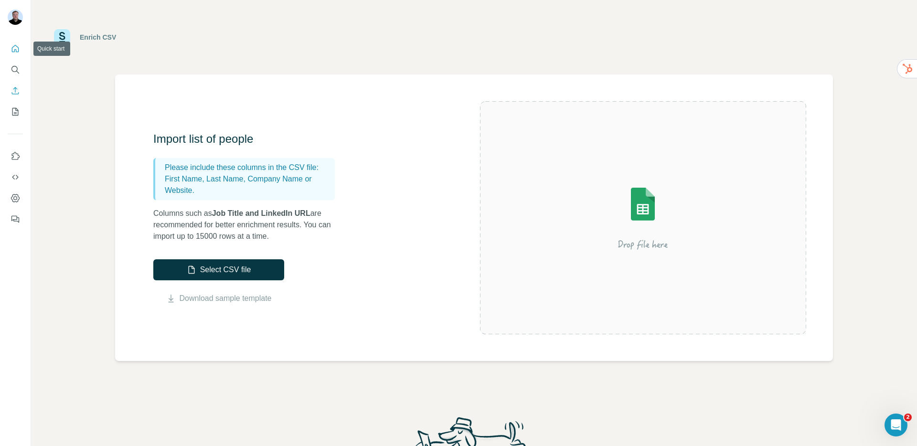
click at [20, 49] on icon "Quick start" at bounding box center [16, 49] width 10 height 10
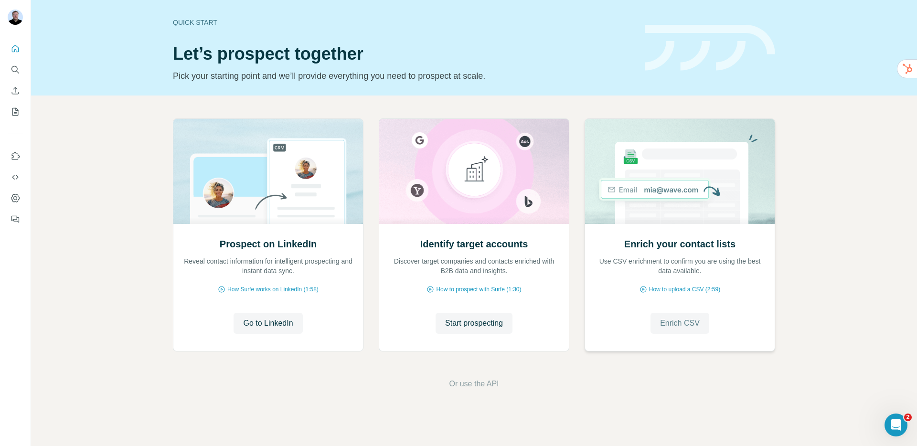
click at [675, 329] on button "Enrich CSV" at bounding box center [679, 323] width 59 height 21
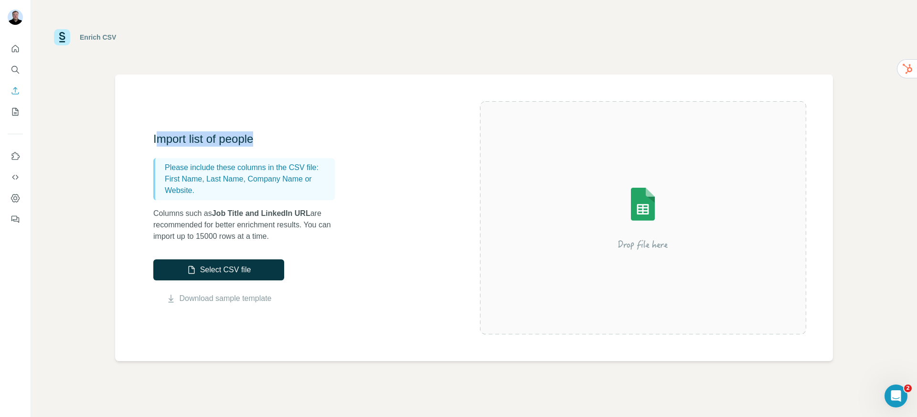
drag, startPoint x: 160, startPoint y: 136, endPoint x: 264, endPoint y: 143, distance: 104.4
click at [264, 143] on h3 "Import list of people" at bounding box center [248, 138] width 191 height 15
drag, startPoint x: 220, startPoint y: 273, endPoint x: 353, endPoint y: 209, distance: 147.3
click at [353, 209] on div "Import list of people Please include these columns in the CSV file: First Name,…" at bounding box center [316, 217] width 327 height 173
drag, startPoint x: 164, startPoint y: 180, endPoint x: 309, endPoint y: 178, distance: 145.1
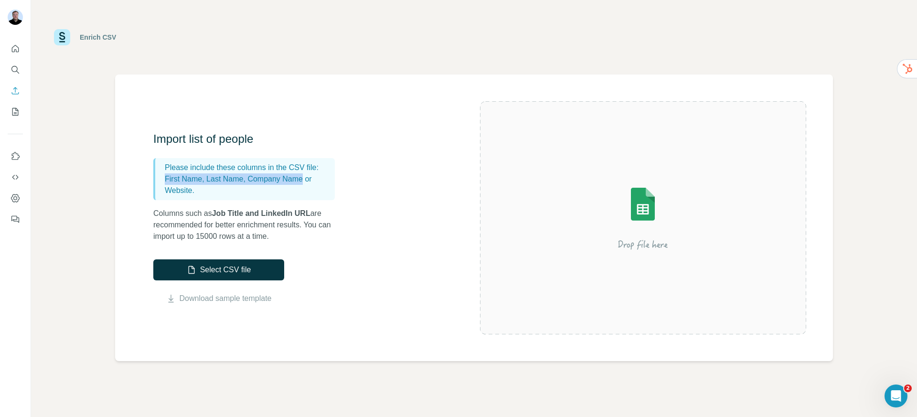
click at [309, 178] on div "Please include these columns in the CSV file: First Name, Last Name, Company Na…" at bounding box center [243, 179] width 181 height 42
click at [225, 183] on p "First Name, Last Name, Company Name or Website." at bounding box center [248, 184] width 166 height 23
drag, startPoint x: 207, startPoint y: 178, endPoint x: 247, endPoint y: 180, distance: 40.1
click at [247, 180] on p "First Name, Last Name, Company Name or Website." at bounding box center [248, 184] width 166 height 23
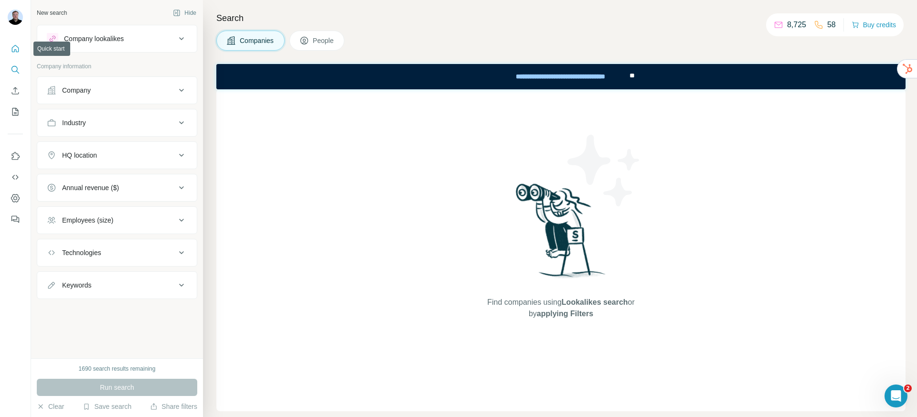
click at [17, 49] on icon "Quick start" at bounding box center [16, 49] width 10 height 10
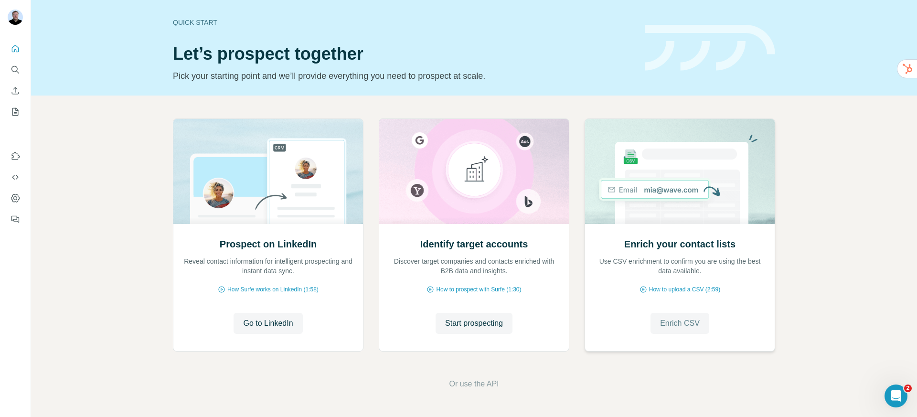
click at [665, 326] on span "Enrich CSV" at bounding box center [680, 322] width 40 height 11
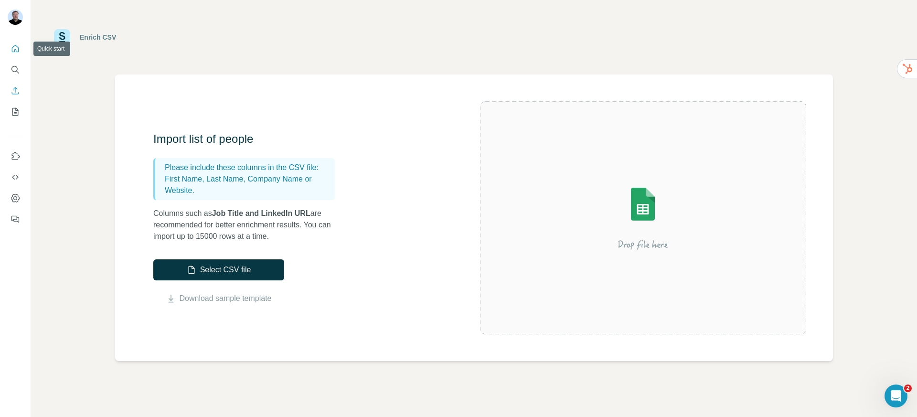
click at [15, 50] on icon "Quick start" at bounding box center [16, 49] width 10 height 10
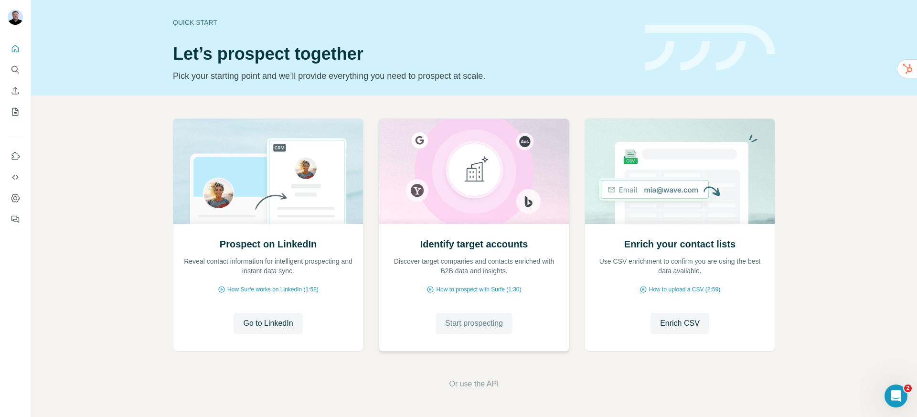
click at [465, 317] on span "Start prospecting" at bounding box center [474, 322] width 58 height 11
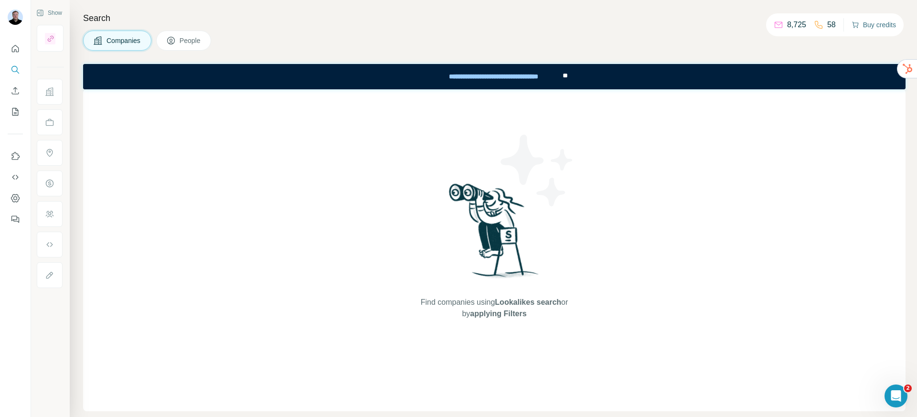
click at [866, 23] on button "Buy credits" at bounding box center [873, 24] width 44 height 13
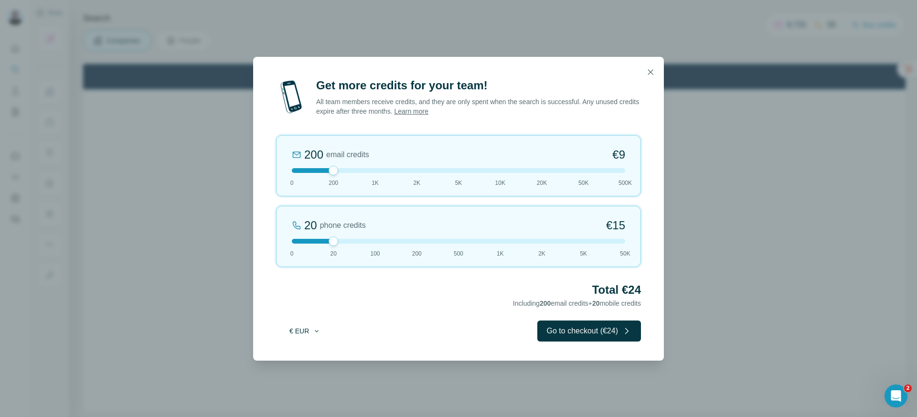
click at [307, 336] on button "€ EUR" at bounding box center [305, 330] width 44 height 17
click at [296, 357] on div "$ USD" at bounding box center [324, 352] width 92 height 17
drag, startPoint x: 332, startPoint y: 171, endPoint x: 492, endPoint y: 175, distance: 160.0
click at [492, 175] on div "10K email credits 12% Discount $370 0 200 1K 2K 5K 10K 20K 50K 500K" at bounding box center [458, 165] width 365 height 61
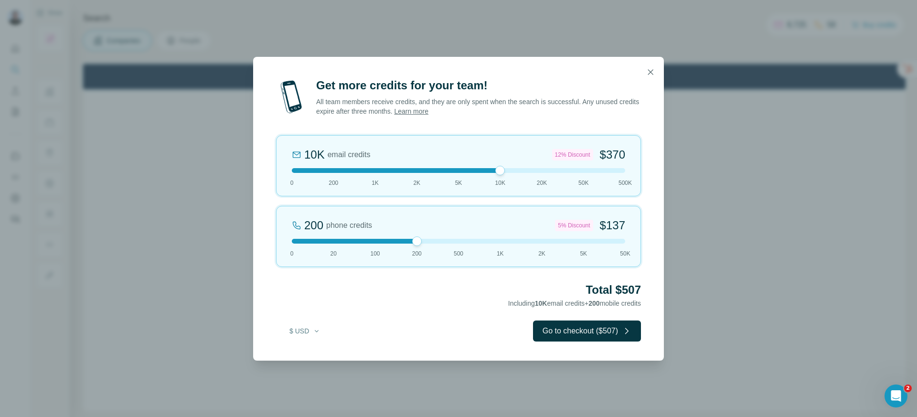
drag, startPoint x: 336, startPoint y: 243, endPoint x: 436, endPoint y: 240, distance: 99.8
click at [436, 240] on div at bounding box center [458, 241] width 333 height 5
drag, startPoint x: 496, startPoint y: 171, endPoint x: 482, endPoint y: 176, distance: 15.3
click at [482, 176] on div "10K email credits 12% Discount $370 0 200 1K 2K 5K 10K 20K 50K 500K" at bounding box center [458, 165] width 365 height 61
drag, startPoint x: 599, startPoint y: 157, endPoint x: 625, endPoint y: 156, distance: 26.3
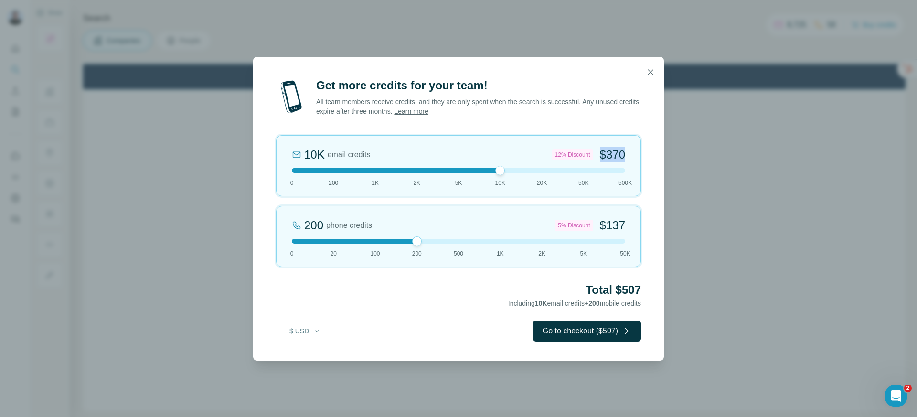
click at [625, 156] on div "10K email credits 12% Discount $370 0 200 1K 2K 5K 10K 20K 50K 500K" at bounding box center [458, 165] width 365 height 61
drag, startPoint x: 621, startPoint y: 169, endPoint x: 501, endPoint y: 169, distance: 120.3
click at [501, 169] on div at bounding box center [500, 171] width 10 height 10
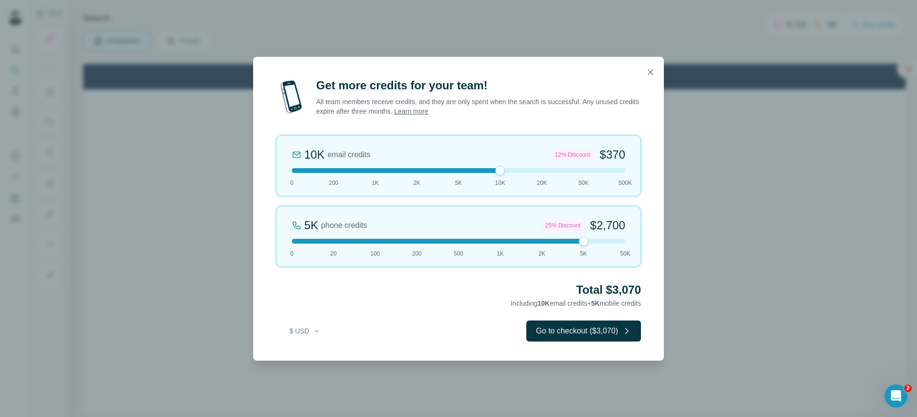
drag, startPoint x: 418, startPoint y: 240, endPoint x: 592, endPoint y: 243, distance: 174.3
click at [592, 243] on div at bounding box center [458, 241] width 333 height 5
drag, startPoint x: 585, startPoint y: 243, endPoint x: 593, endPoint y: 241, distance: 8.5
click at [593, 241] on div at bounding box center [458, 241] width 333 height 5
